Goal: Task Accomplishment & Management: Use online tool/utility

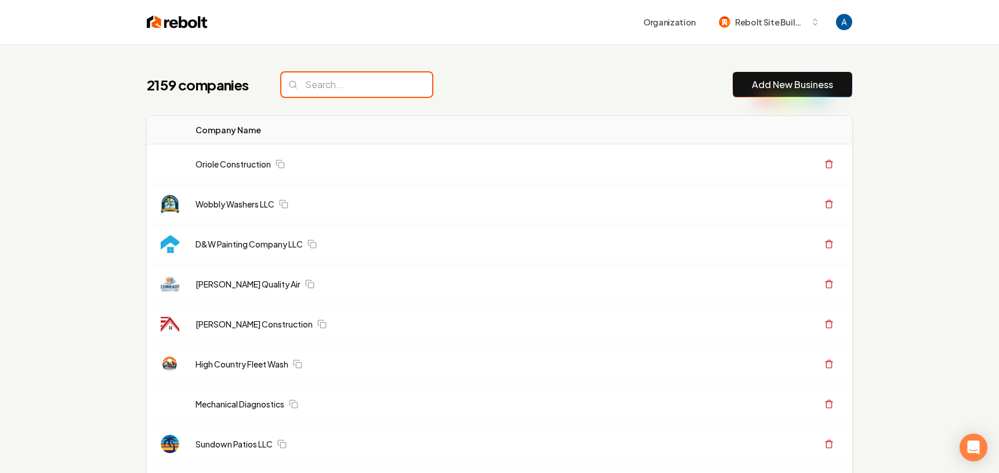
click at [361, 88] on input "search" at bounding box center [356, 85] width 151 height 24
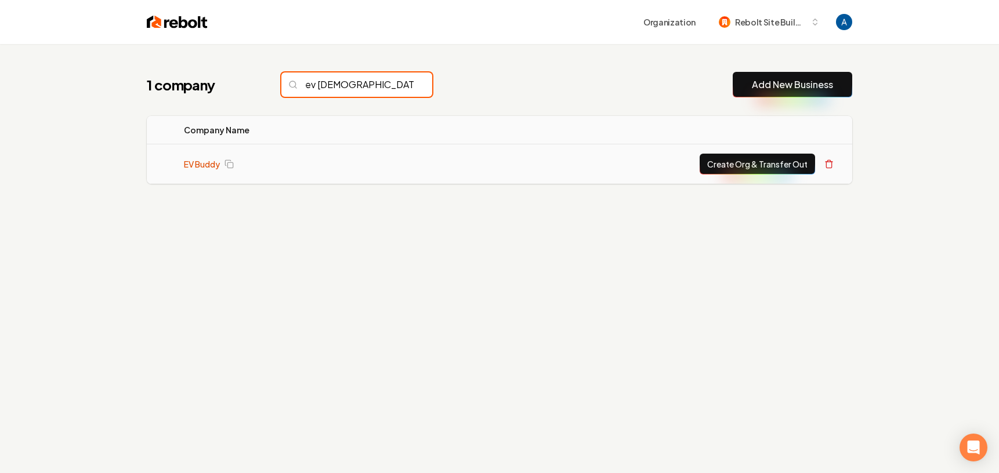
type input "ev [DEMOGRAPHIC_DATA]"
click at [205, 166] on link "EV Buddy" at bounding box center [202, 164] width 36 height 12
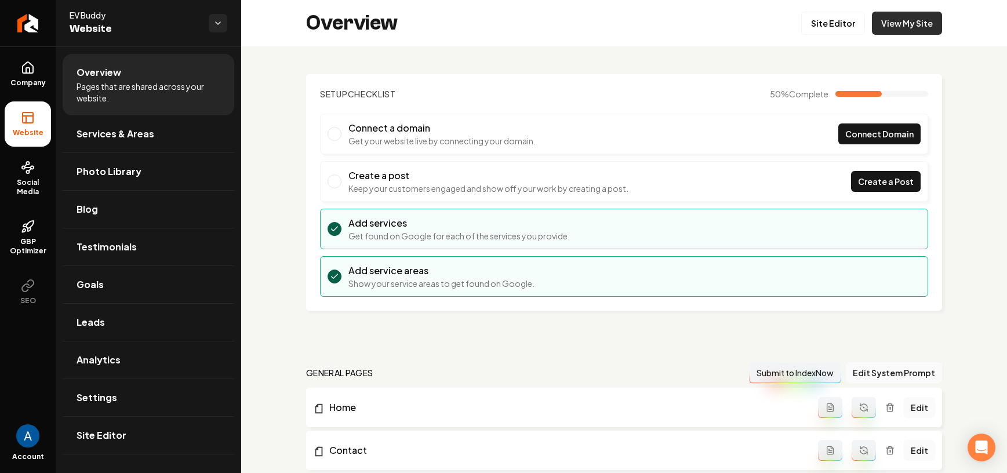
click at [893, 26] on link "View My Site" at bounding box center [907, 23] width 70 height 23
click at [872, 21] on link "View My Site" at bounding box center [907, 23] width 70 height 23
click at [124, 167] on span "Photo Library" at bounding box center [109, 172] width 65 height 14
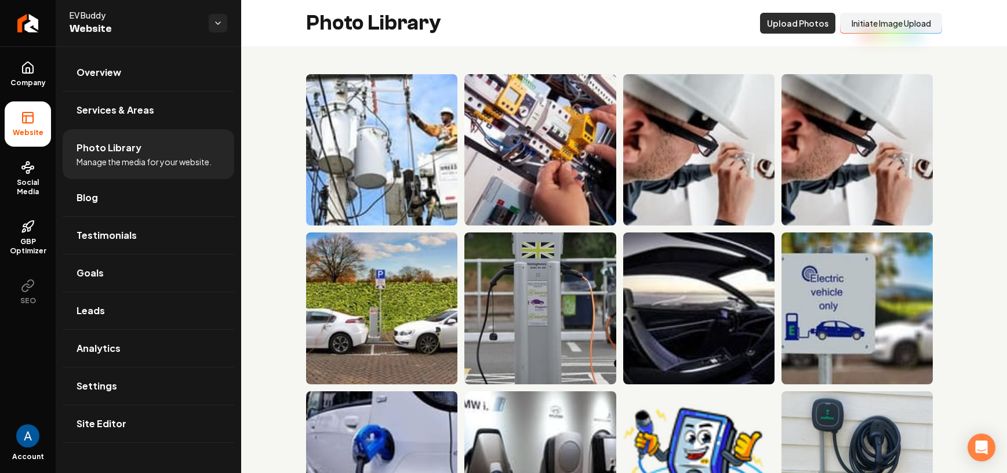
click at [780, 27] on button "Upload Photos" at bounding box center [797, 23] width 75 height 21
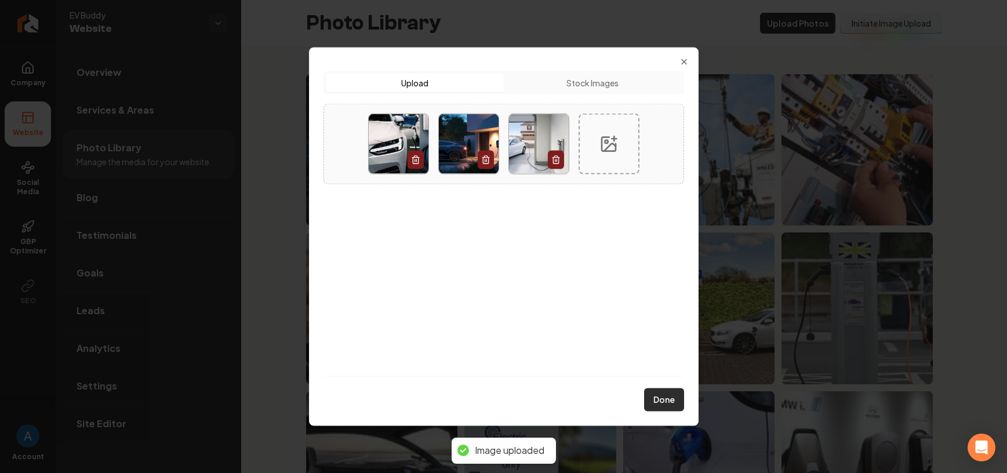
click at [661, 399] on button "Done" at bounding box center [664, 399] width 40 height 23
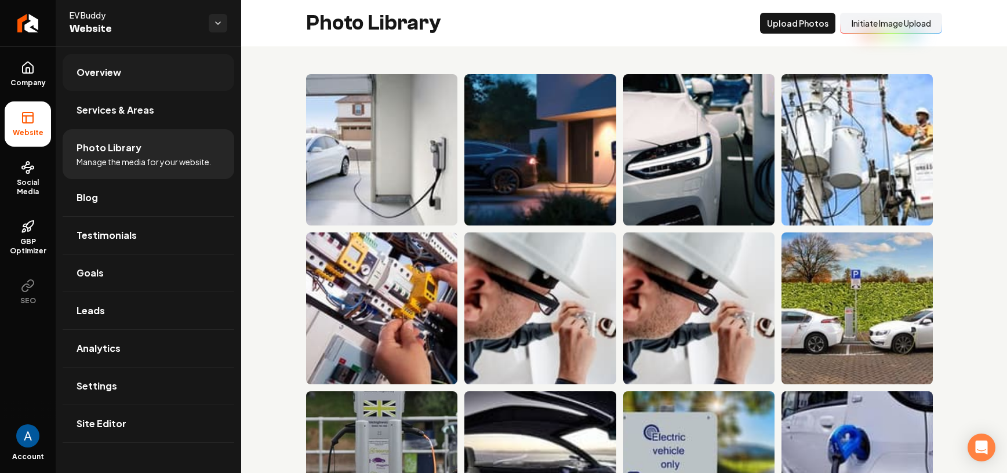
click at [99, 74] on span "Overview" at bounding box center [99, 73] width 45 height 14
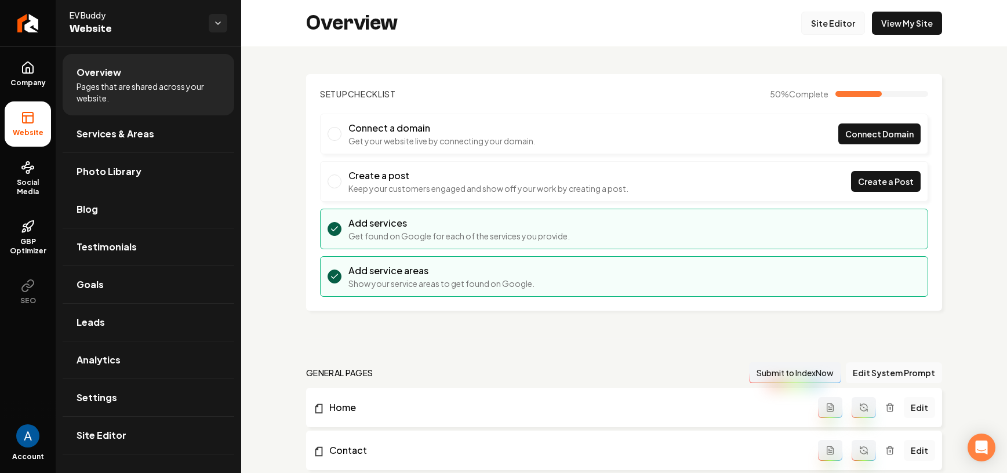
click at [819, 26] on link "Site Editor" at bounding box center [834, 23] width 64 height 23
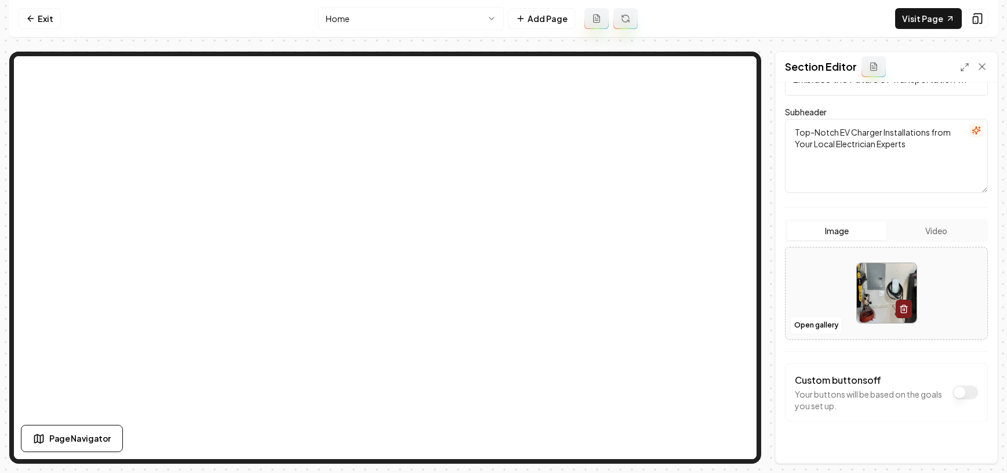
scroll to position [126, 0]
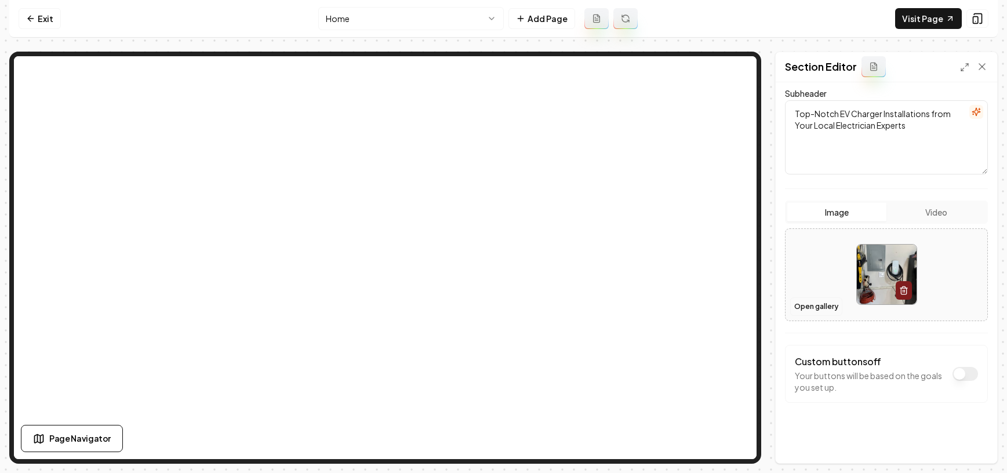
click at [824, 308] on button "Open gallery" at bounding box center [817, 307] width 52 height 19
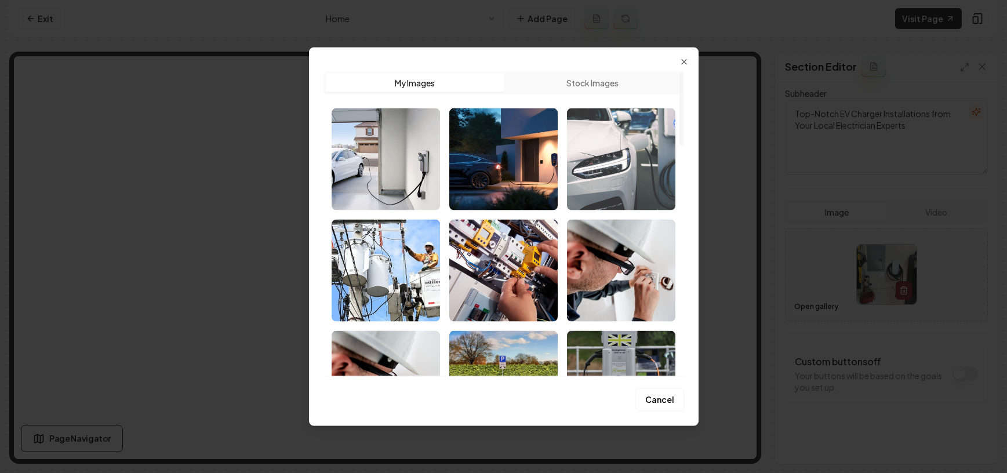
click at [621, 173] on img "Select image image_68af79b65c7cd75eb85d609e.jpg" at bounding box center [621, 159] width 108 height 102
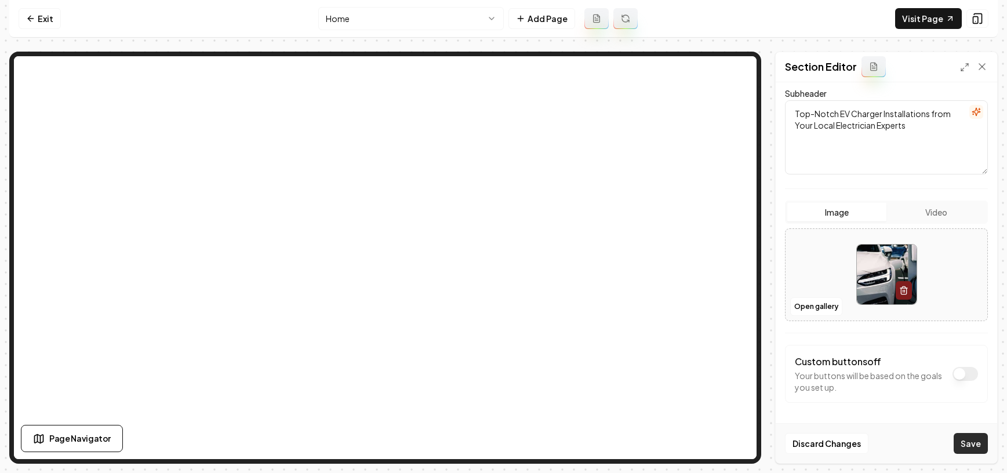
click at [974, 445] on button "Save" at bounding box center [971, 443] width 34 height 21
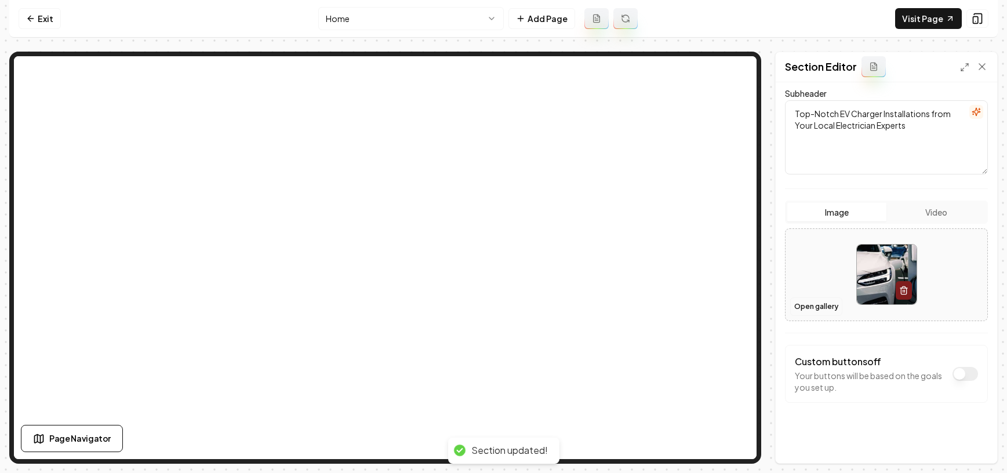
click at [820, 306] on button "Open gallery" at bounding box center [817, 307] width 52 height 19
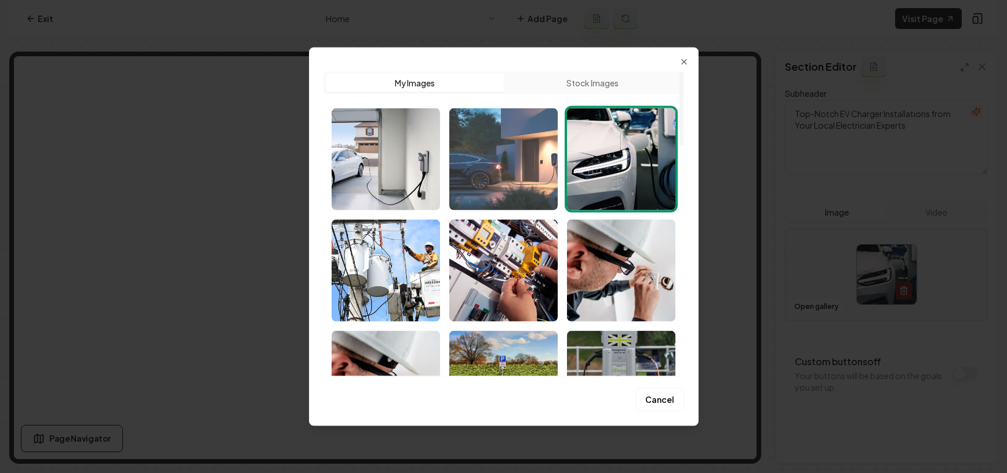
click at [514, 179] on img "Select image image_68af79ba5c7cd75eb85d6f54.webp" at bounding box center [504, 159] width 108 height 102
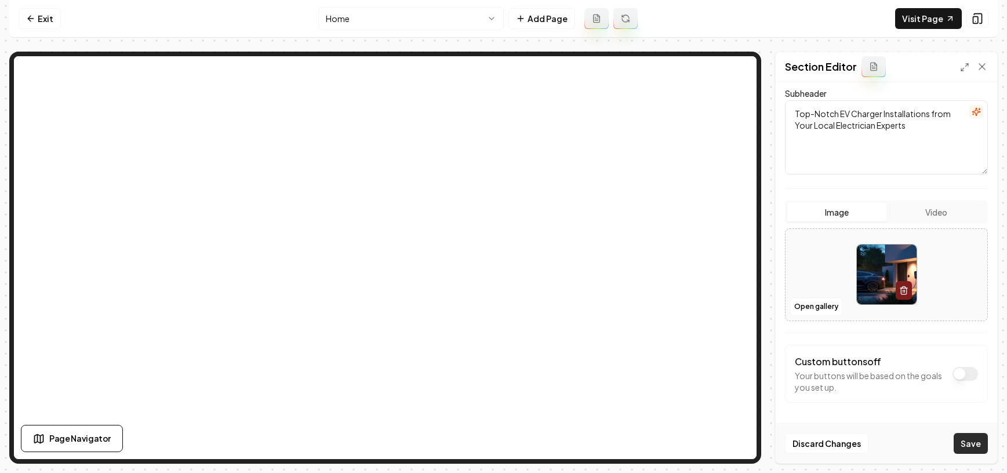
click at [975, 441] on button "Save" at bounding box center [971, 443] width 34 height 21
click at [828, 311] on button "Open gallery" at bounding box center [817, 307] width 52 height 19
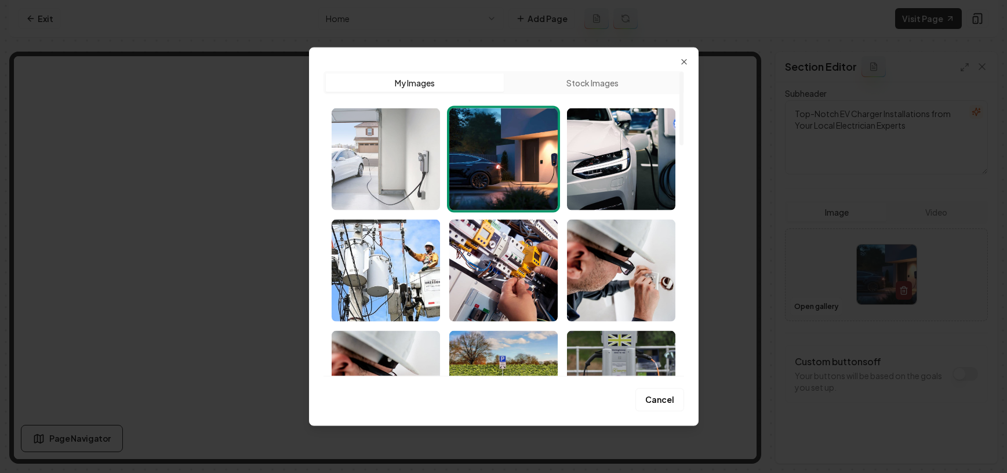
click at [380, 148] on img "Select image image_68af79be5c7cd75eb85d8fe2.jpg" at bounding box center [386, 159] width 108 height 102
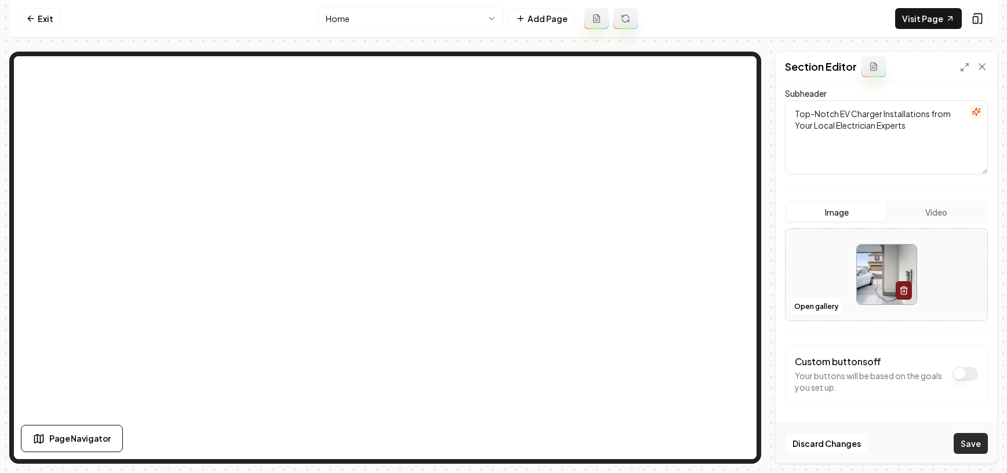
click at [977, 446] on button "Save" at bounding box center [971, 443] width 34 height 21
click at [809, 311] on button "Open gallery" at bounding box center [817, 307] width 52 height 19
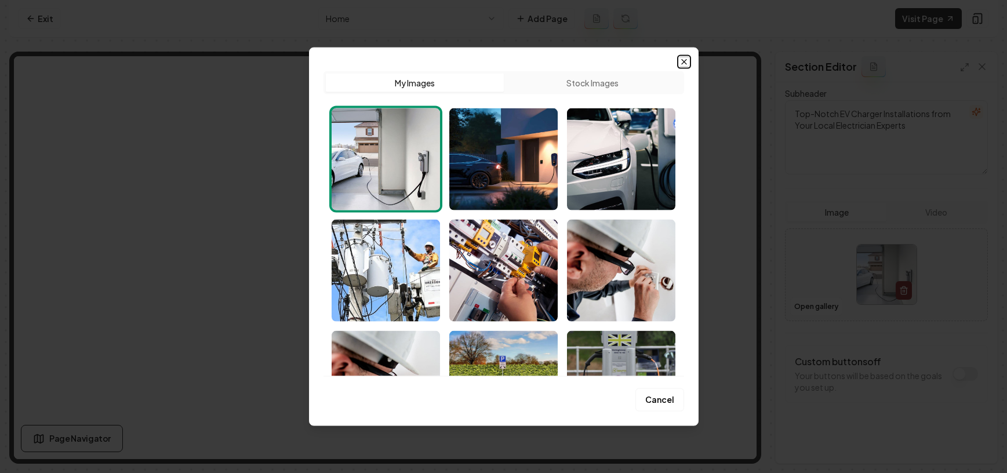
click at [686, 60] on icon "button" at bounding box center [684, 62] width 5 height 5
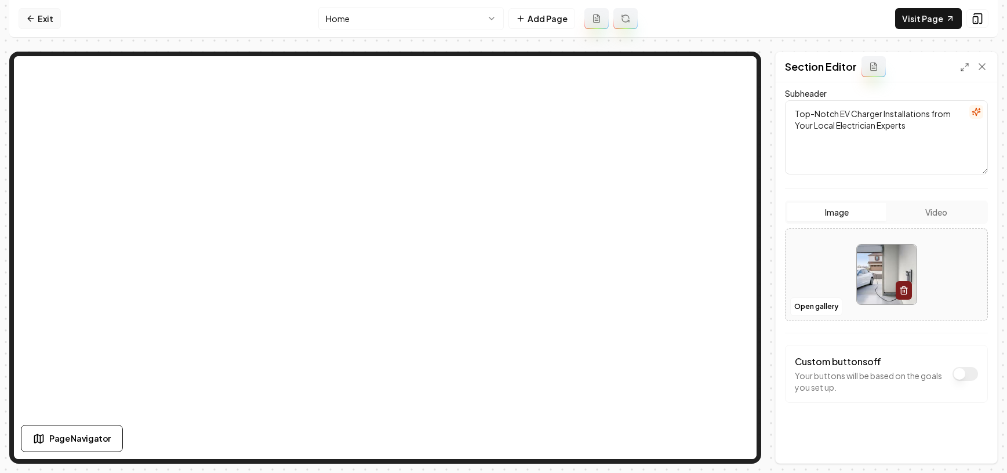
click at [40, 25] on link "Exit" at bounding box center [40, 18] width 42 height 21
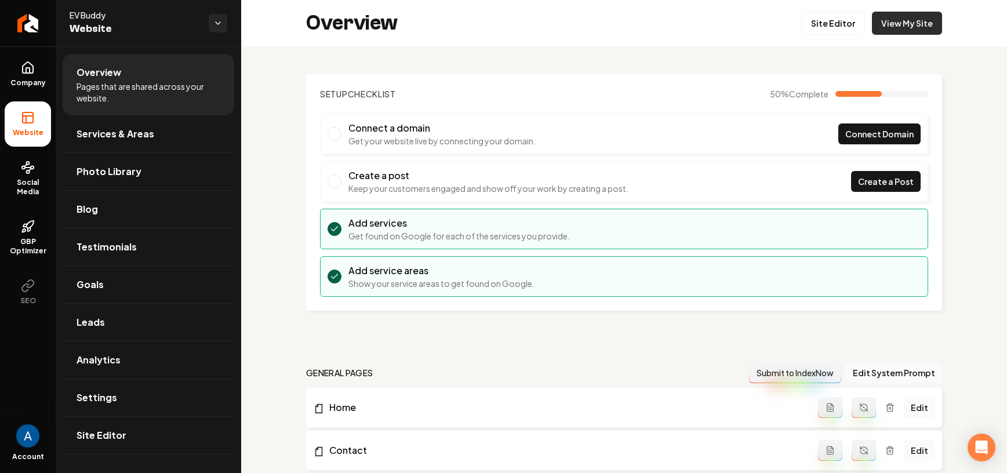
click at [884, 21] on link "View My Site" at bounding box center [907, 23] width 70 height 23
click at [118, 176] on span "Photo Library" at bounding box center [109, 172] width 65 height 14
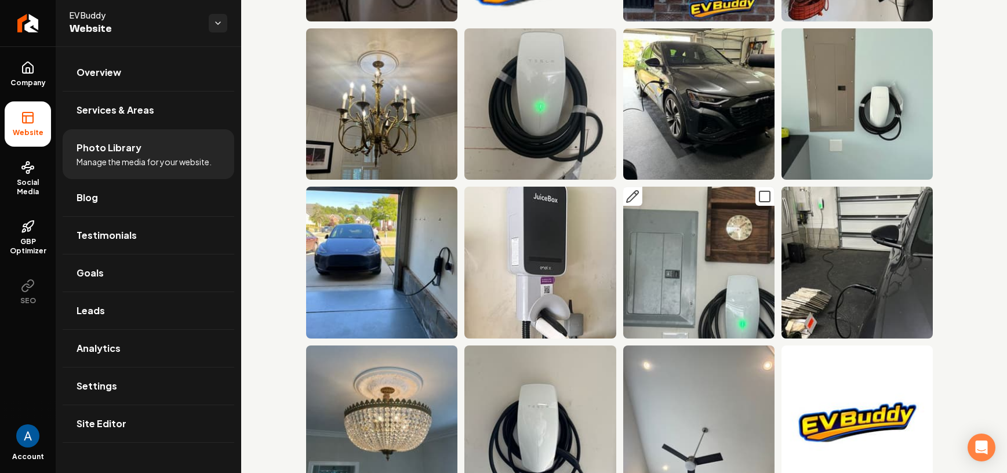
scroll to position [693, 0]
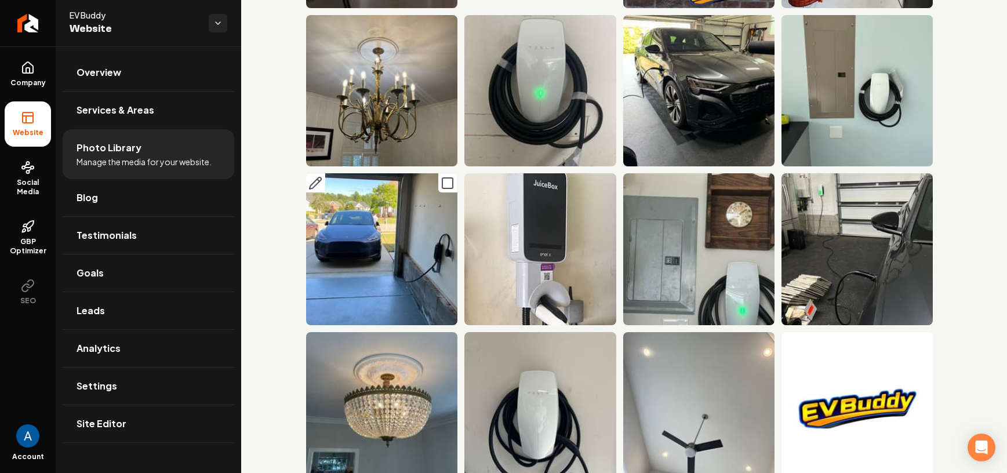
click at [402, 233] on img "Main content area" at bounding box center [381, 248] width 151 height 151
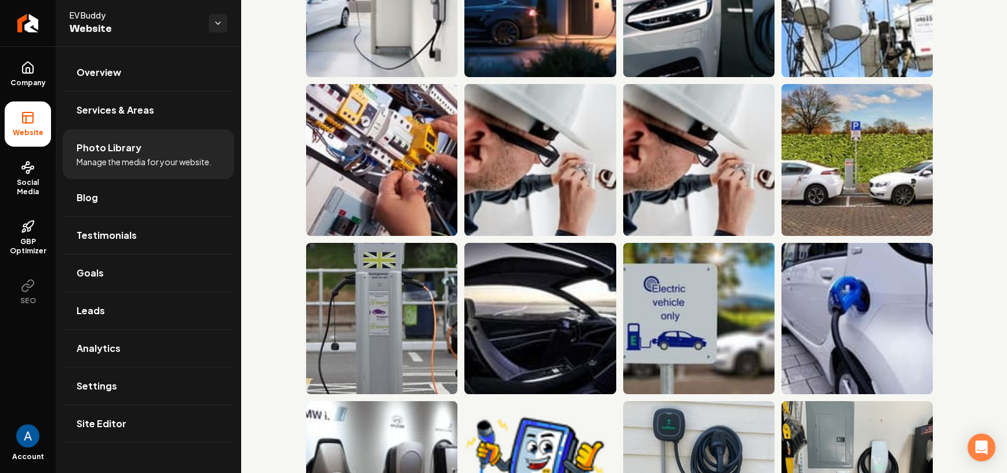
scroll to position [114, 0]
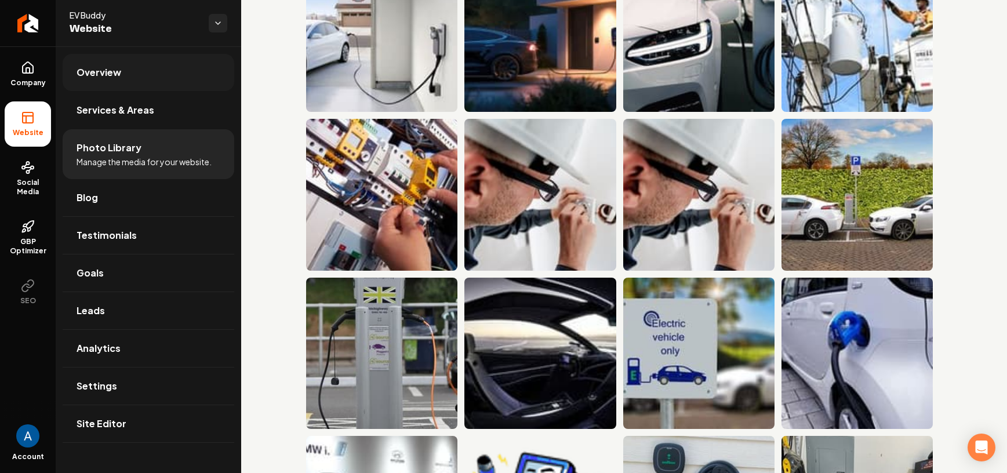
click at [90, 56] on link "Overview" at bounding box center [149, 72] width 172 height 37
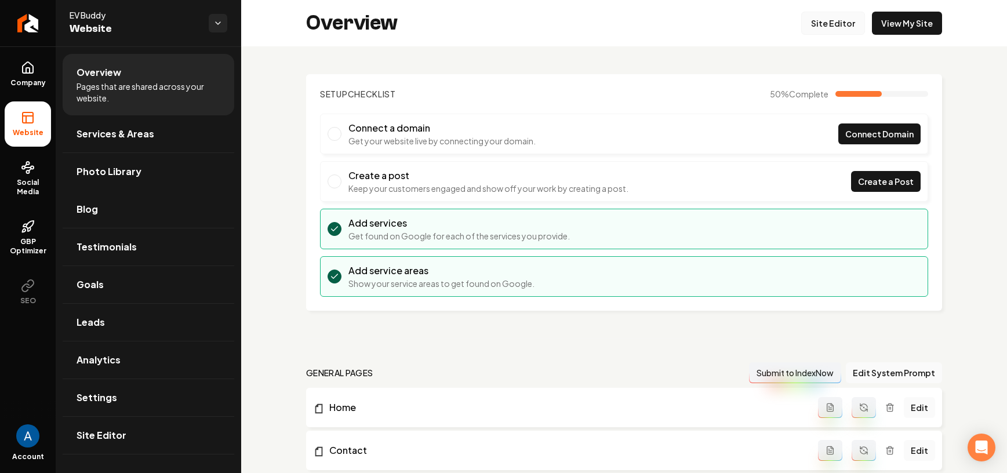
click at [807, 34] on link "Site Editor" at bounding box center [834, 23] width 64 height 23
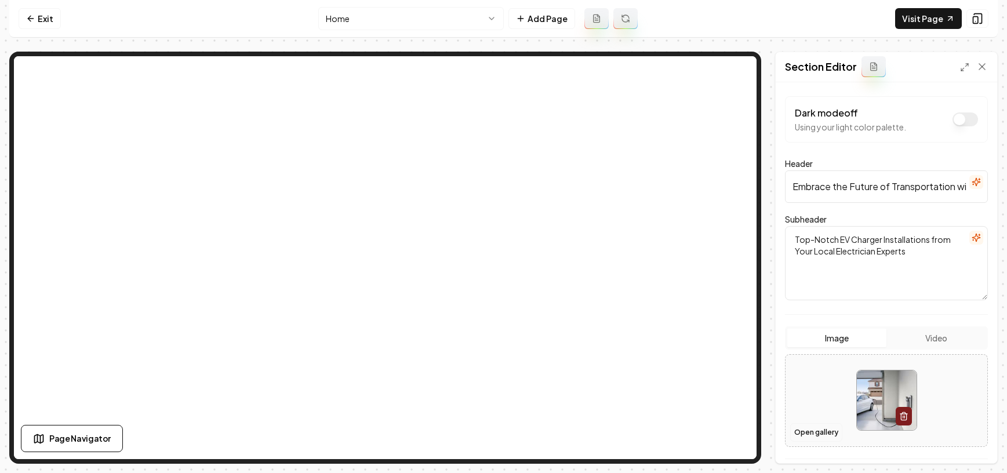
click at [802, 436] on button "Open gallery" at bounding box center [817, 432] width 52 height 19
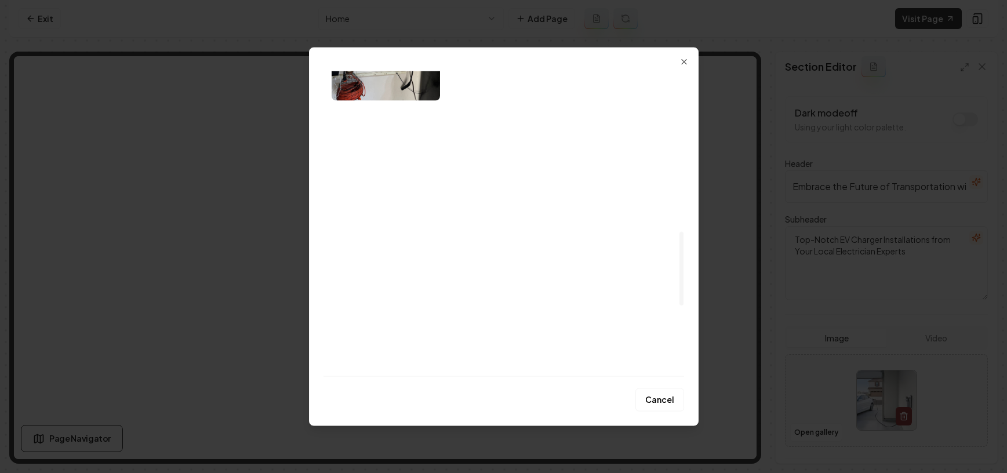
scroll to position [659, 0]
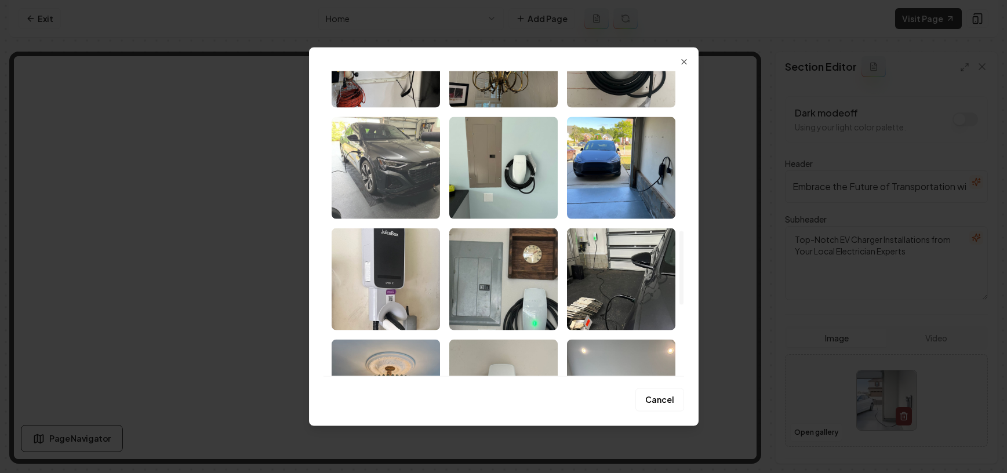
click at [413, 171] on img "Select image image_67d9c814432c4764169109ad.jpeg" at bounding box center [386, 168] width 108 height 102
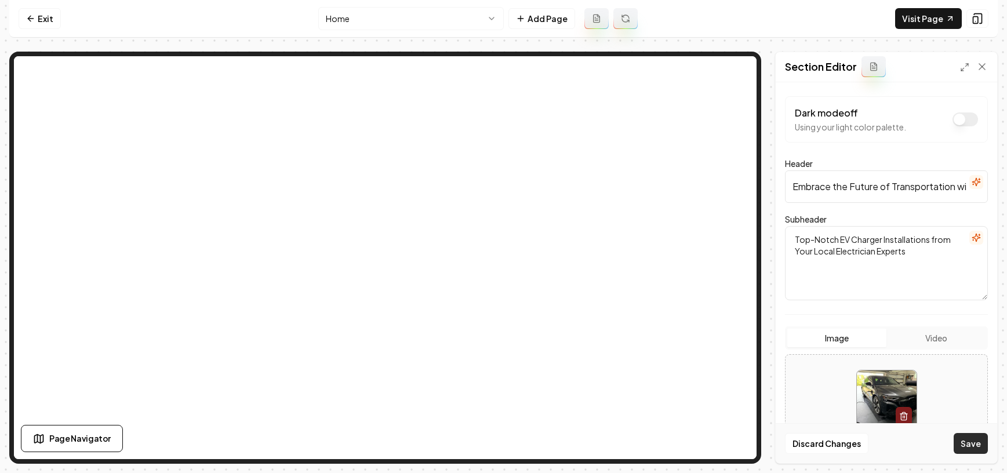
click at [965, 444] on button "Save" at bounding box center [971, 443] width 34 height 21
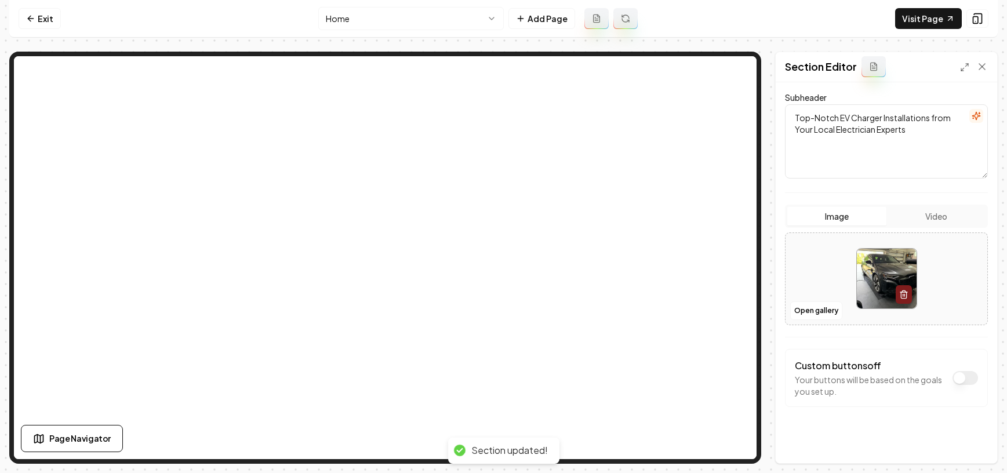
scroll to position [126, 0]
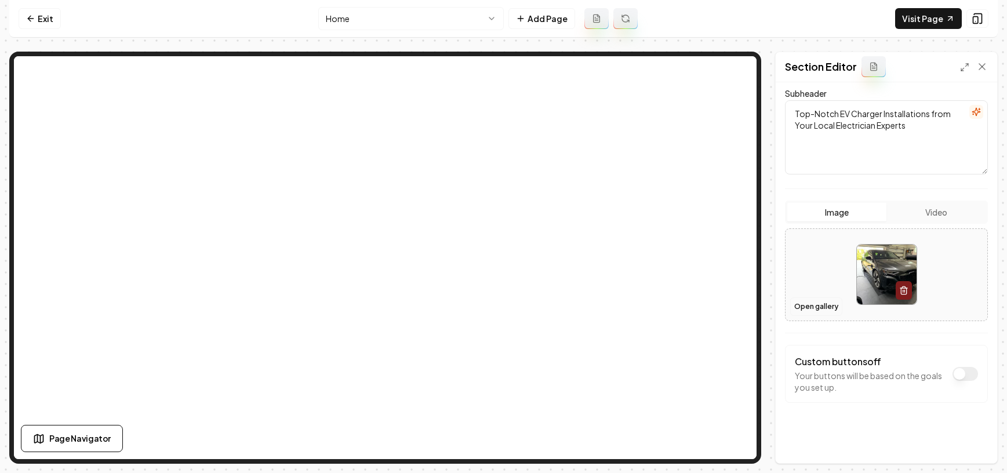
click at [831, 314] on button "Open gallery" at bounding box center [817, 307] width 52 height 19
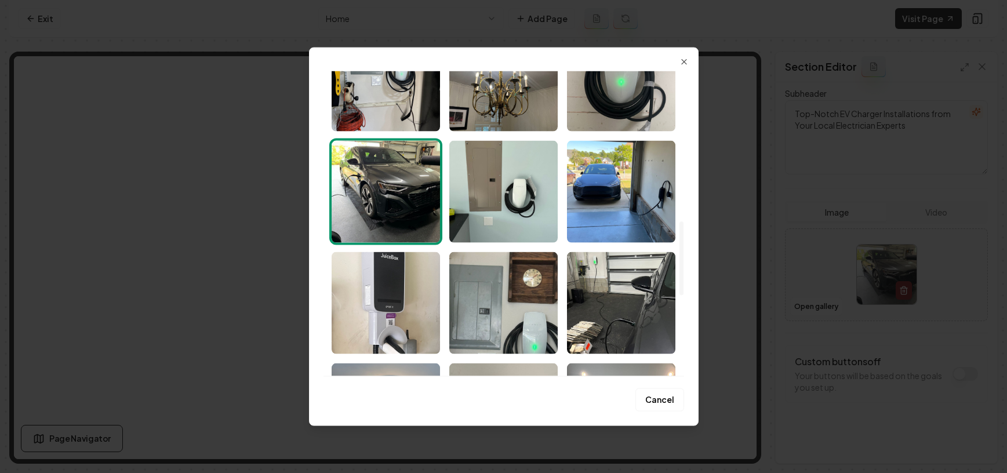
scroll to position [612, 0]
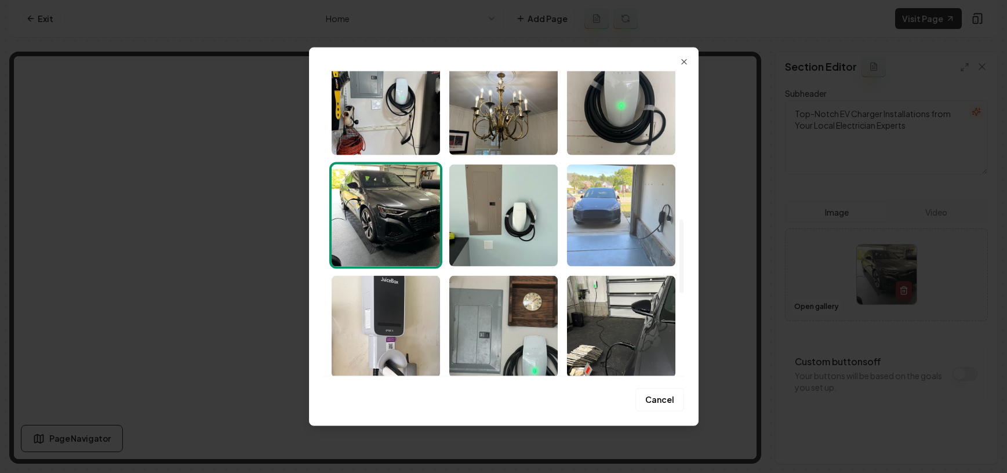
click at [594, 207] on img "Select image image_67d9c814432c47641691071c.jpeg" at bounding box center [621, 216] width 108 height 102
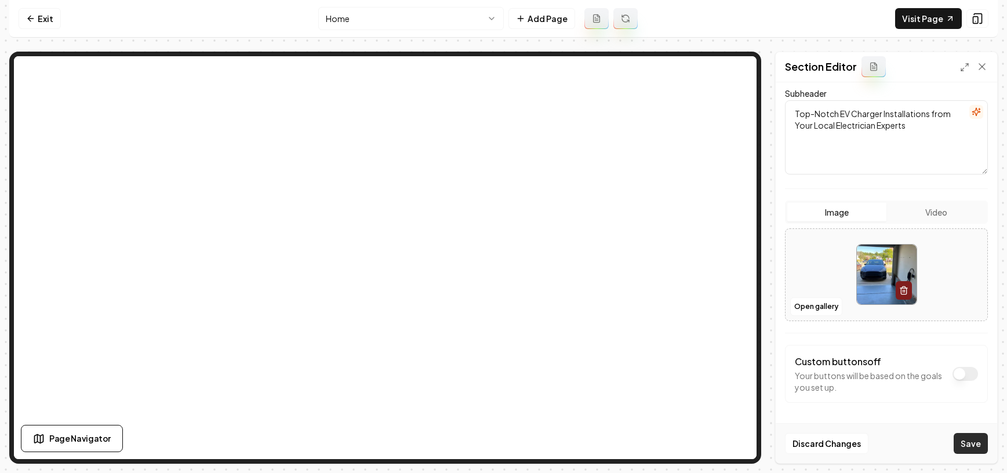
click at [963, 441] on button "Save" at bounding box center [971, 443] width 34 height 21
click at [39, 14] on link "Exit" at bounding box center [40, 18] width 42 height 21
